Goal: Information Seeking & Learning: Understand process/instructions

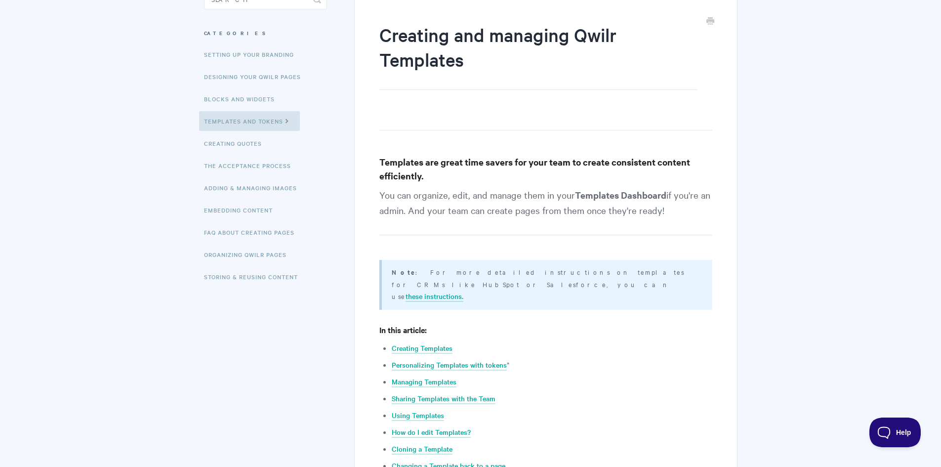
scroll to position [99, 0]
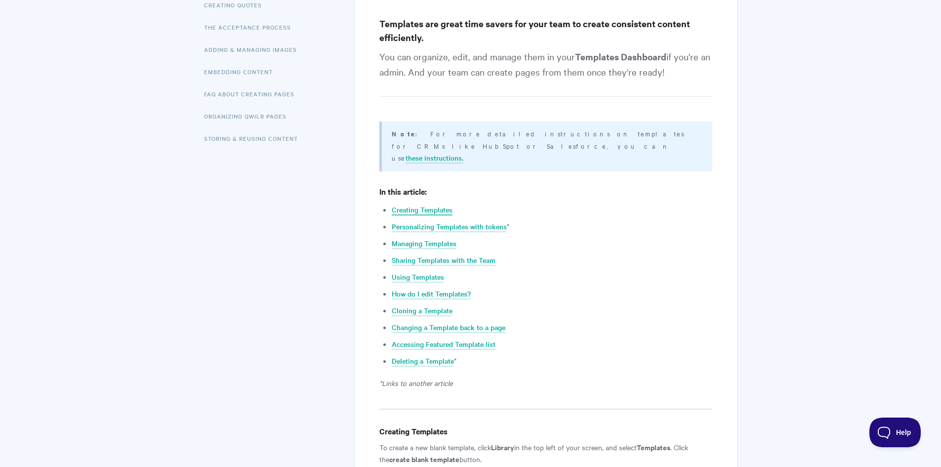
click at [438, 205] on link "Creating Templates" at bounding box center [422, 210] width 61 height 11
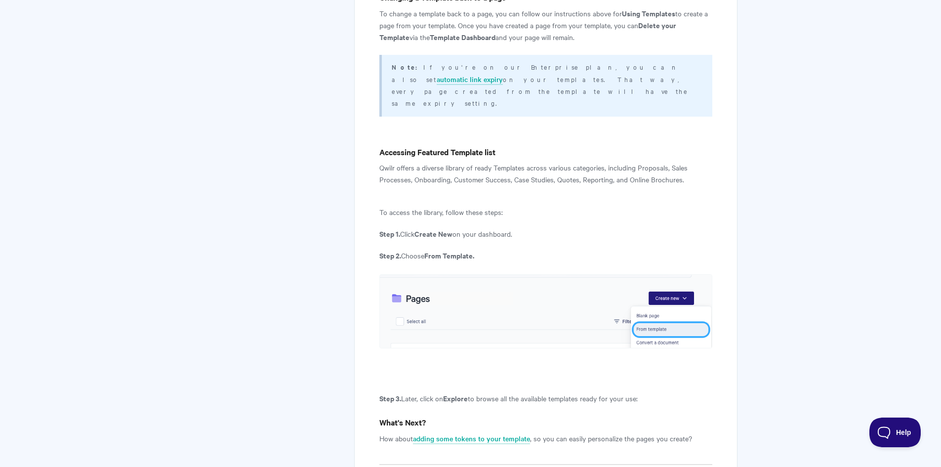
scroll to position [3786, 0]
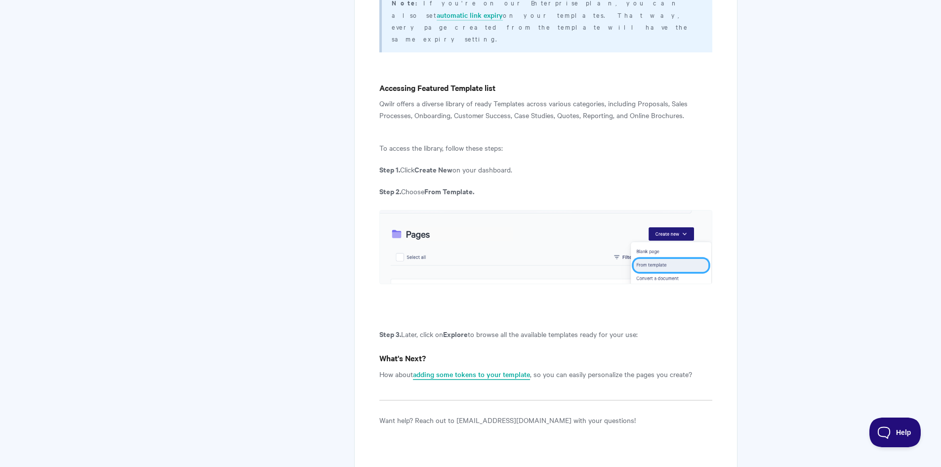
click at [497, 369] on link "adding some tokens to your template" at bounding box center [471, 374] width 117 height 11
click at [476, 369] on link "adding some tokens to your template" at bounding box center [471, 374] width 117 height 11
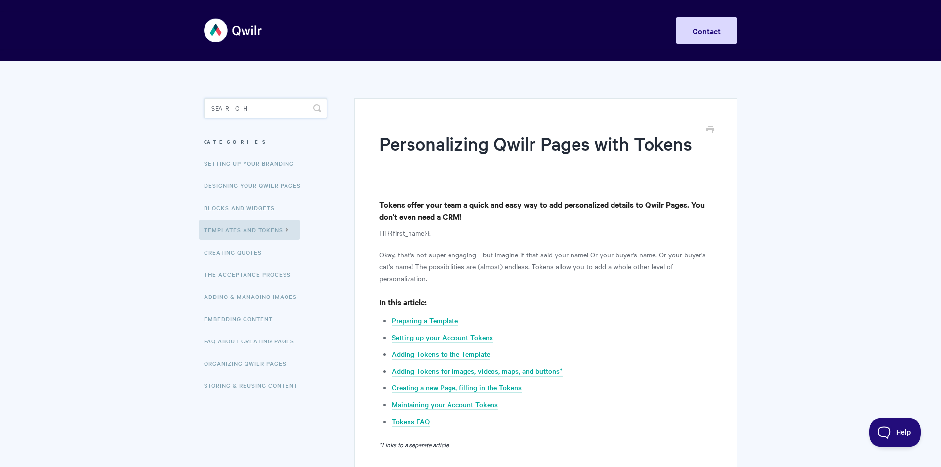
click at [250, 105] on input "Search" at bounding box center [265, 108] width 123 height 20
type input "input token"
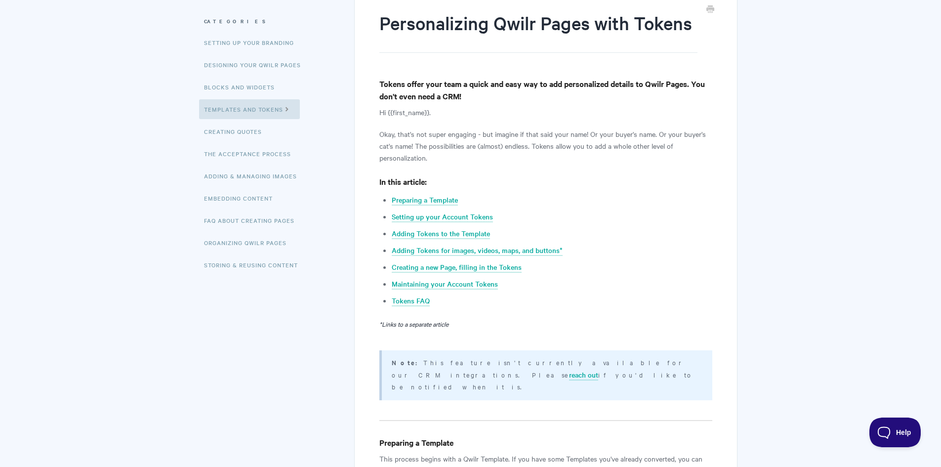
scroll to position [148, 0]
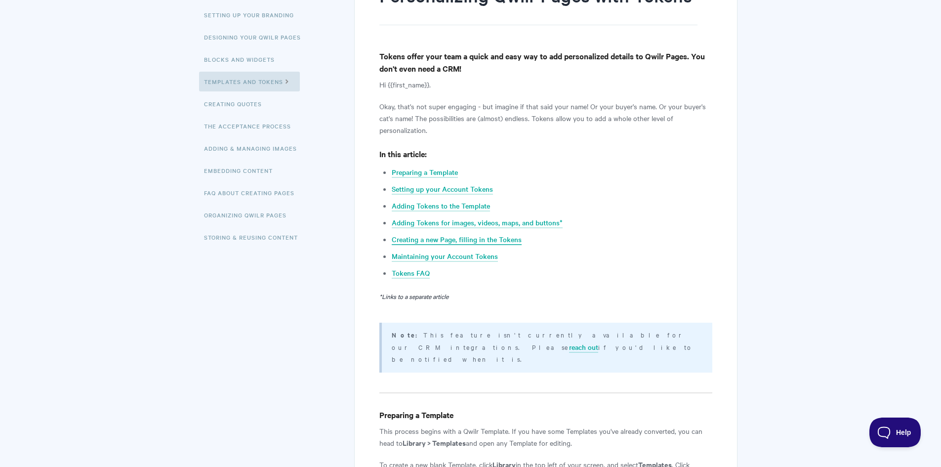
click at [495, 241] on link "Creating a new Page, filling in the Tokens" at bounding box center [457, 239] width 130 height 11
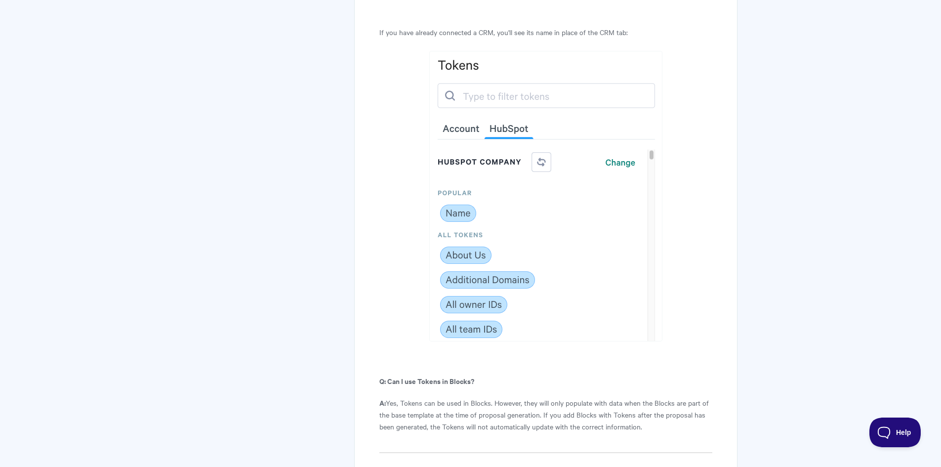
scroll to position [5505, 0]
